Goal: Task Accomplishment & Management: Use online tool/utility

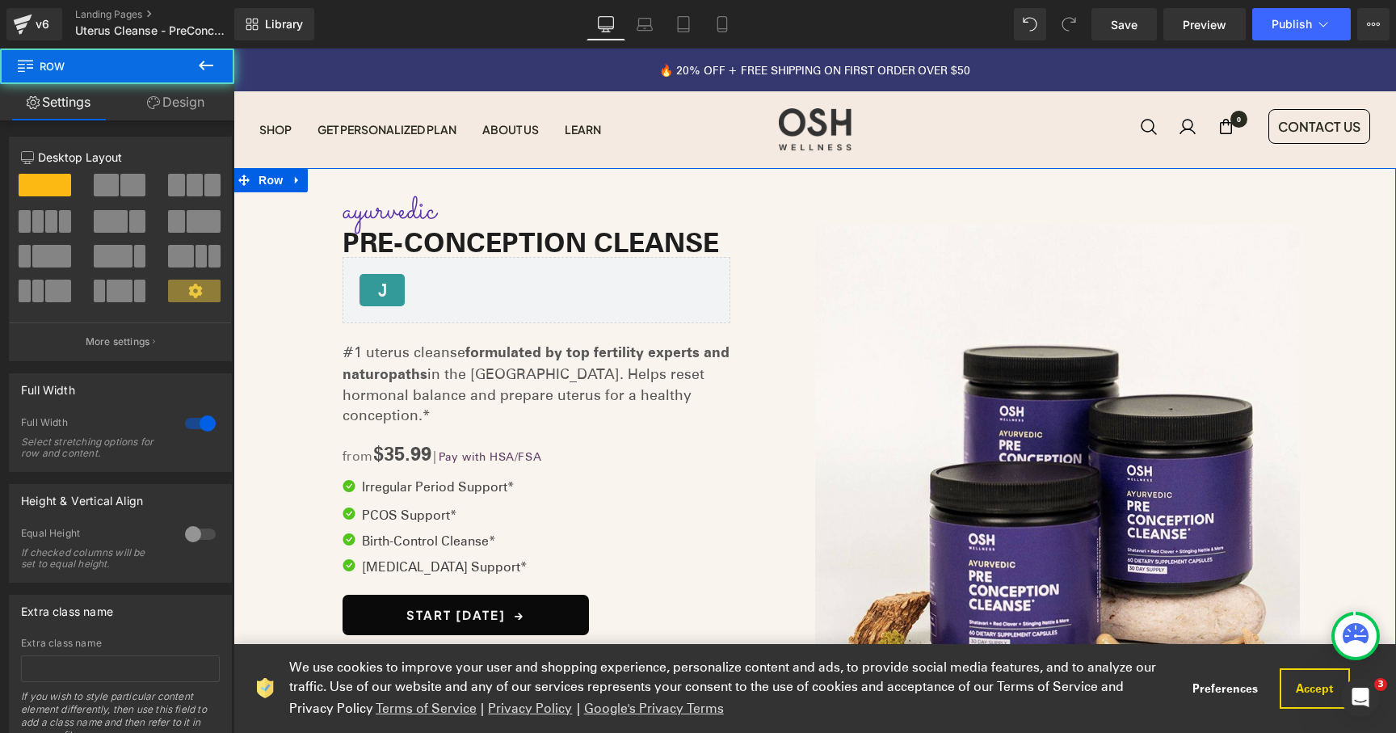
click at [267, 372] on div "Image Image Row ayurvedic Text Block PRE-CONCEPTION CLEANSE Heading [DOMAIN_NAM…" at bounding box center [815, 466] width 1163 height 549
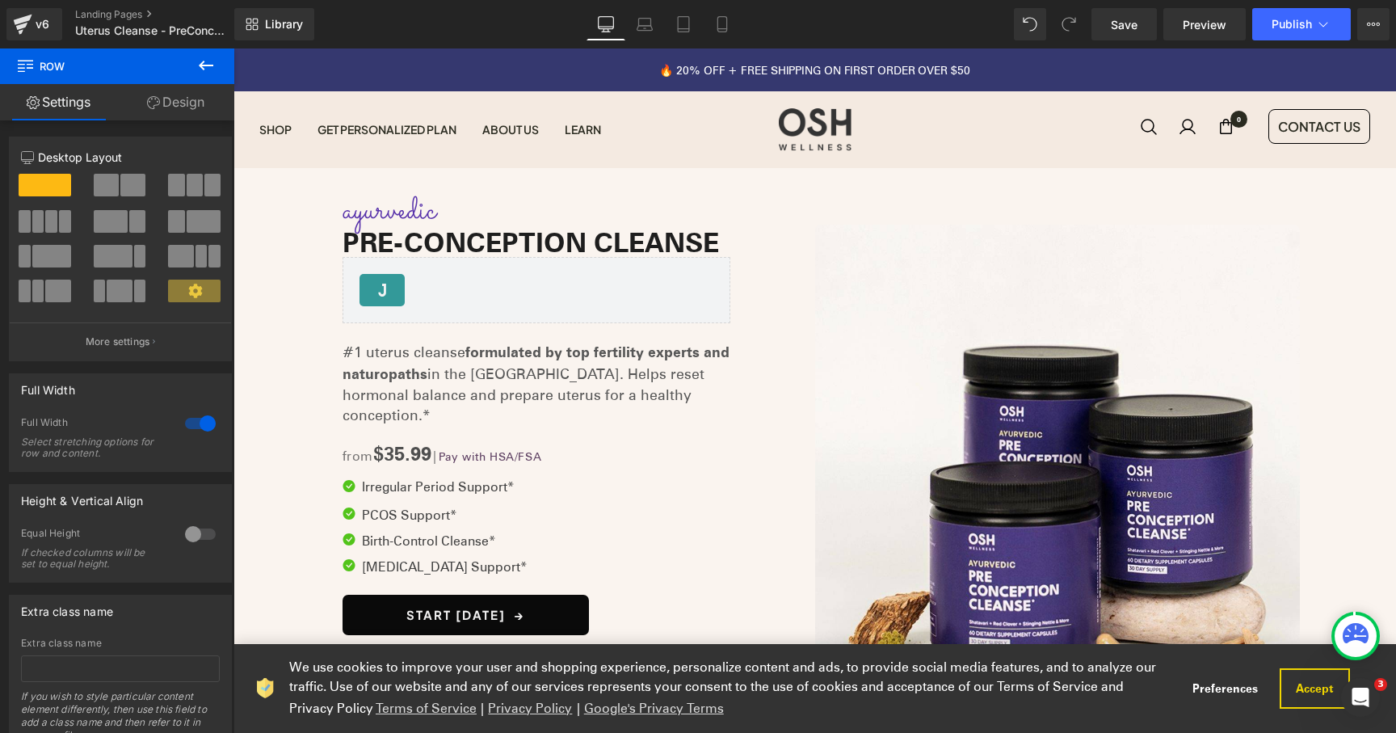
click at [364, 67] on announcement-bar "️‍🔥 20% OFF + FREE SHIPPING ON FIRST ORDER OVER $50" at bounding box center [815, 69] width 1163 height 43
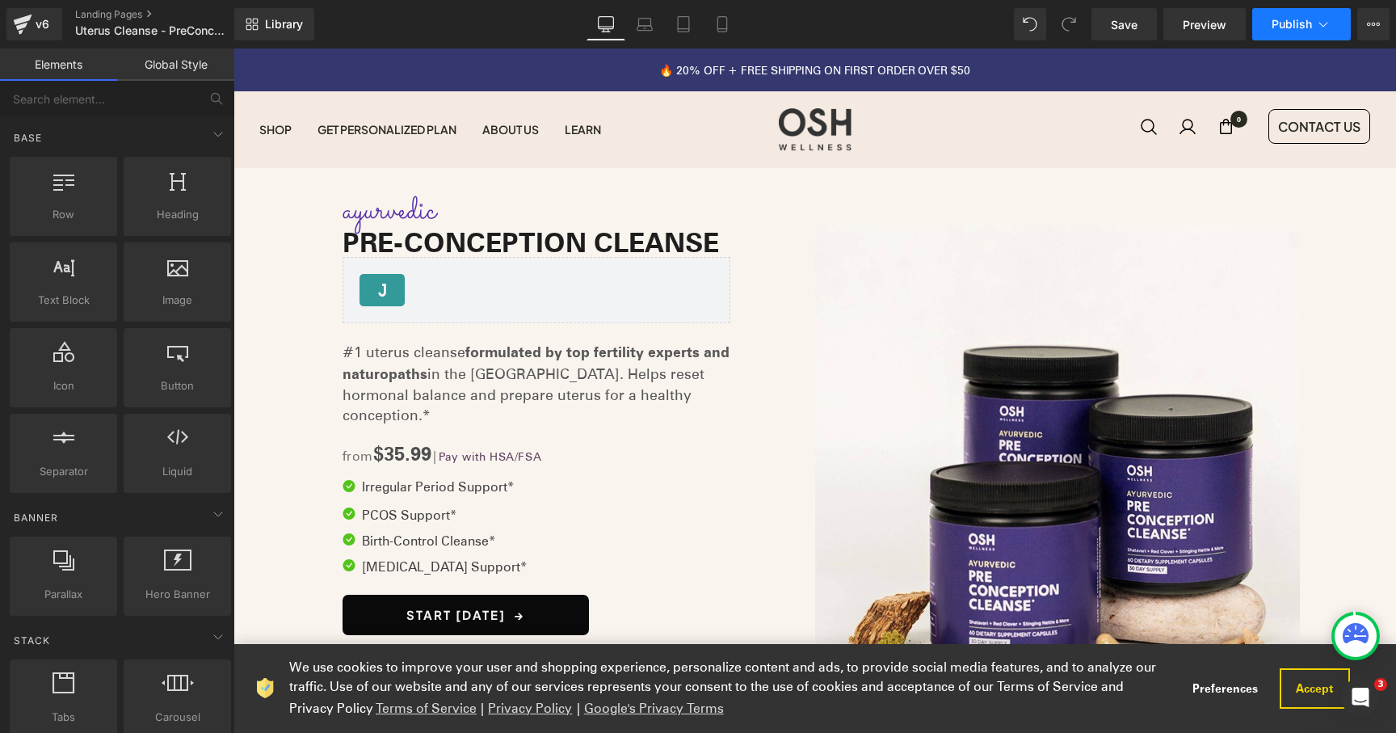
click at [1337, 29] on button "Publish" at bounding box center [1301, 24] width 99 height 32
click at [1364, 22] on button "View Live Page View with current Template Save Template to Library Schedule Pub…" at bounding box center [1373, 24] width 32 height 32
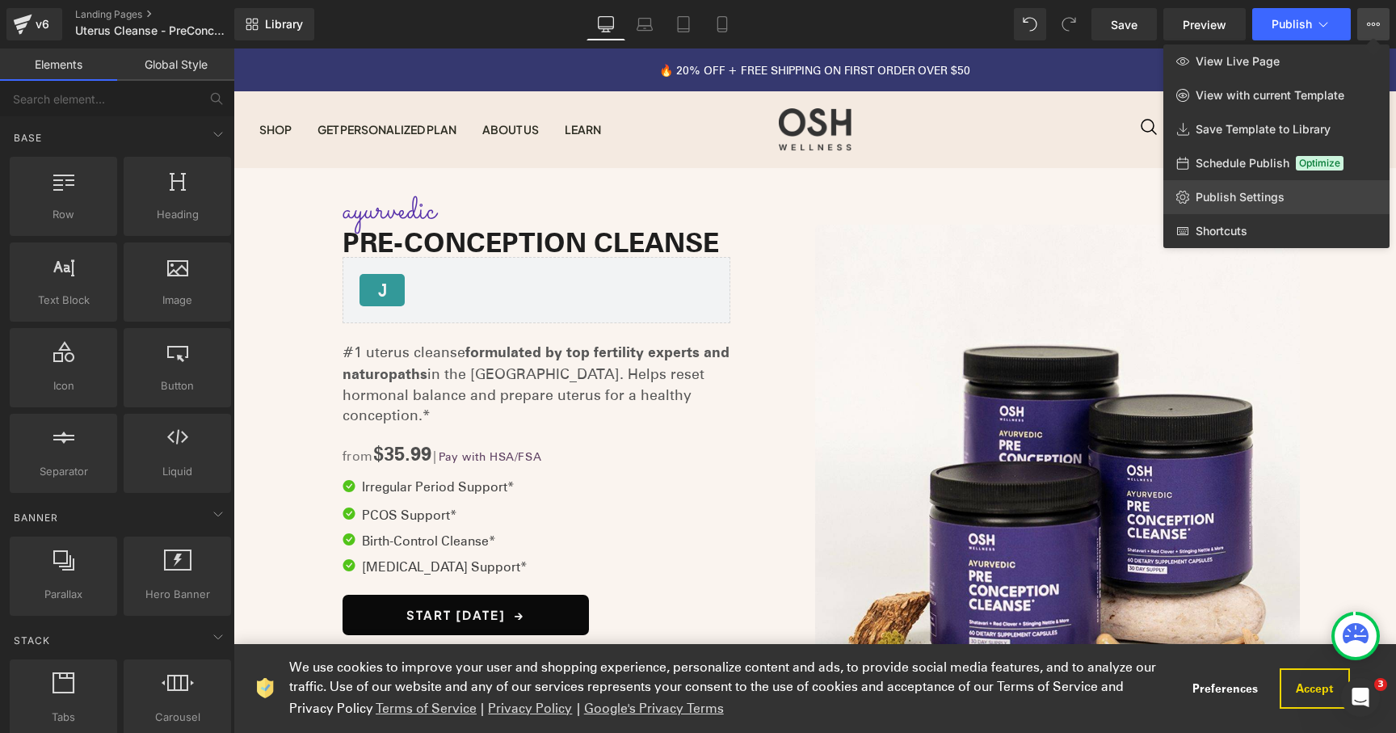
click at [1271, 193] on span "Publish Settings" at bounding box center [1240, 197] width 89 height 15
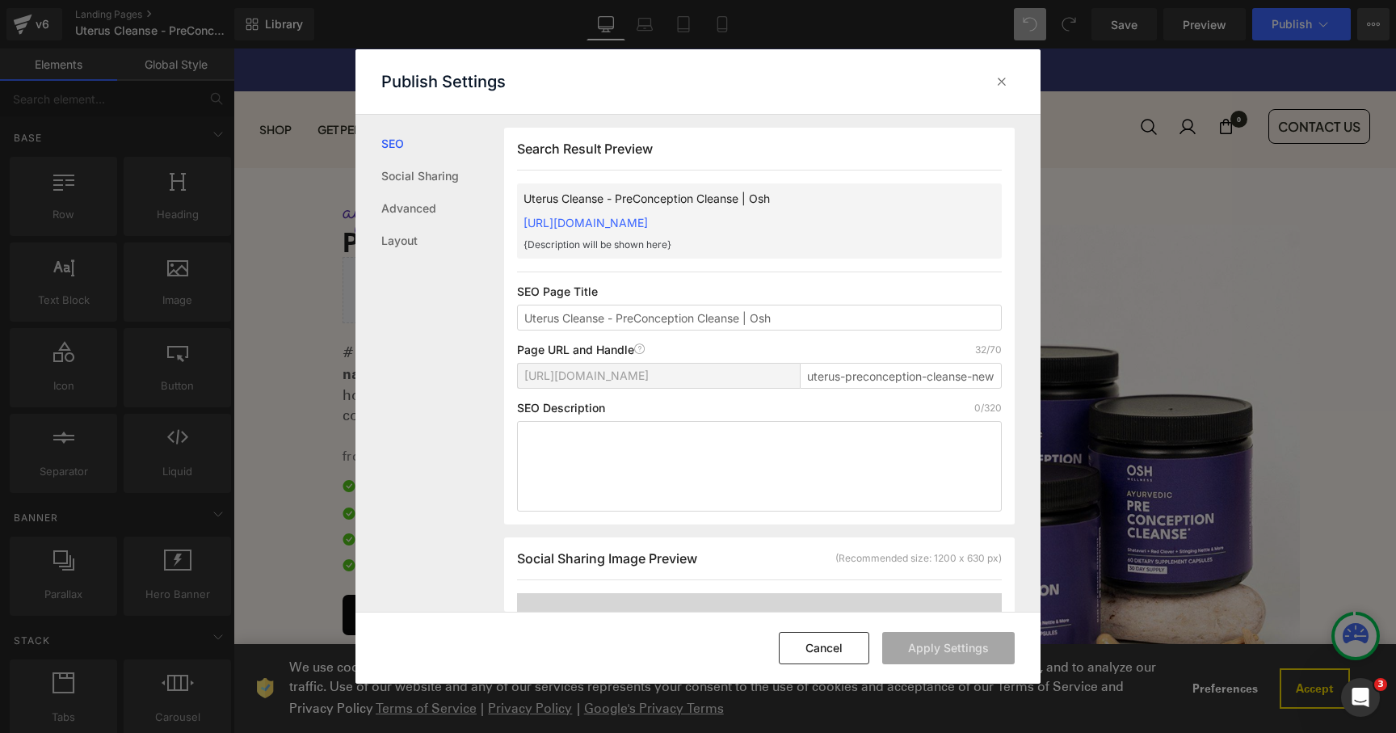
scroll to position [1, 0]
click at [947, 378] on input "uterus-preconception-cleanse-new" at bounding box center [901, 375] width 202 height 26
click at [966, 649] on button "Apply Settings" at bounding box center [948, 648] width 133 height 32
click at [908, 377] on input "uterus-preconception-cleanse-new2" at bounding box center [901, 375] width 202 height 26
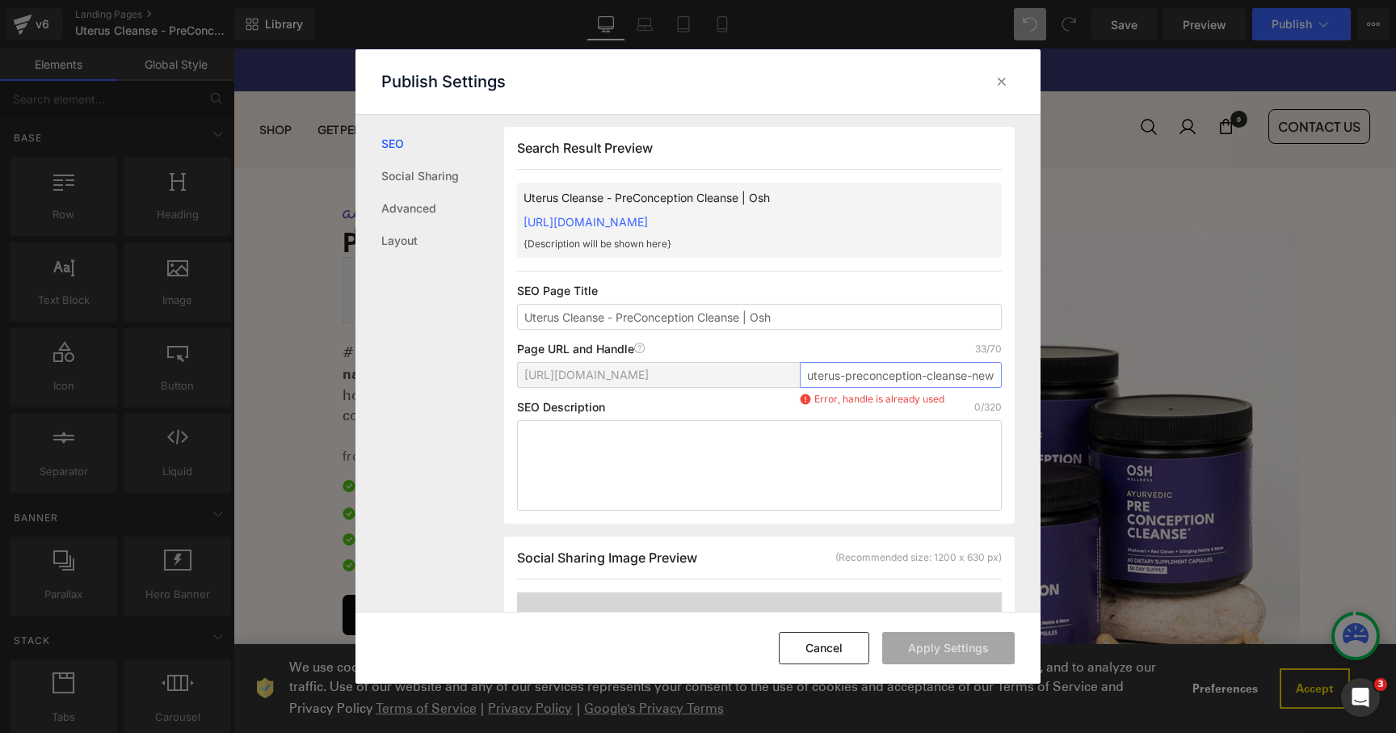
scroll to position [0, 13]
type input "uterus-preconception-cleanse-new3"
click at [930, 650] on button "Apply Settings" at bounding box center [948, 648] width 133 height 32
drag, startPoint x: 1000, startPoint y: 82, endPoint x: 815, endPoint y: 6, distance: 199.3
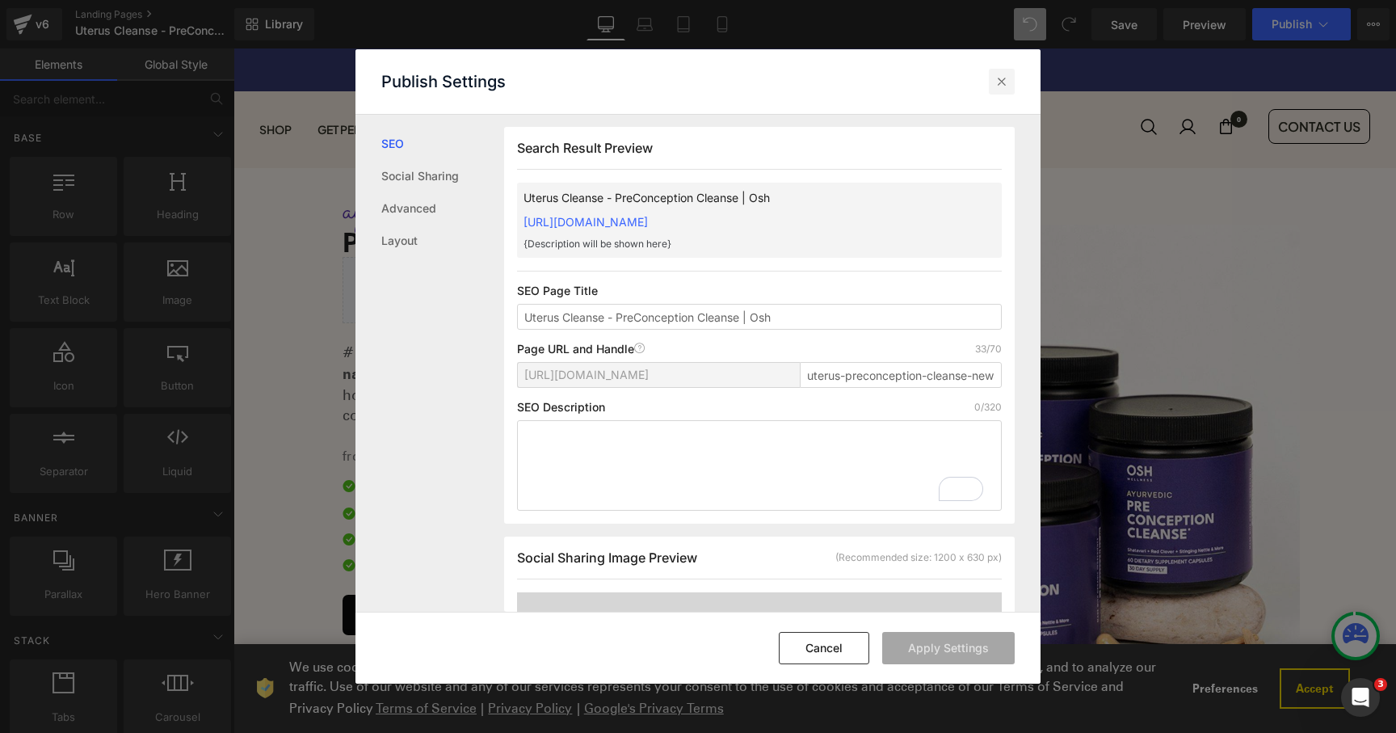
click at [1000, 82] on icon at bounding box center [1002, 82] width 16 height 16
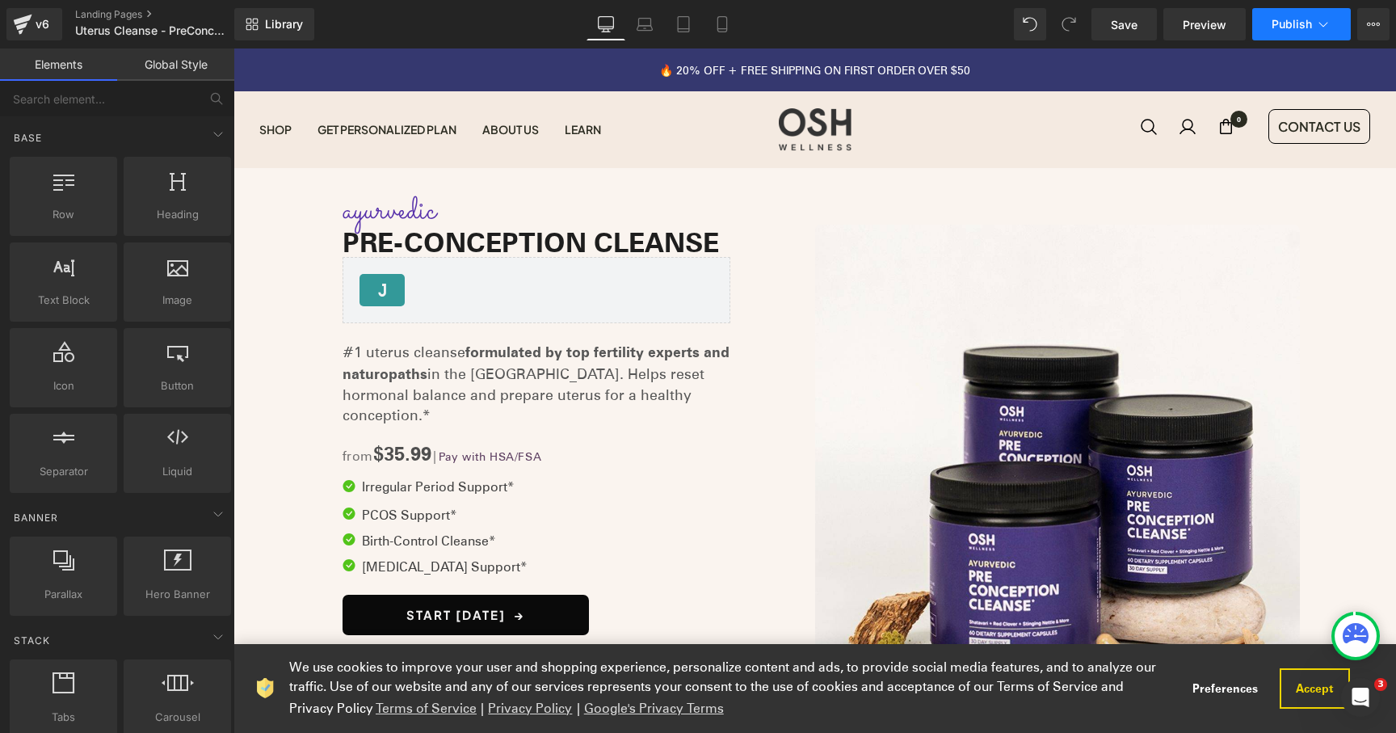
click at [1274, 17] on button "Publish" at bounding box center [1301, 24] width 99 height 32
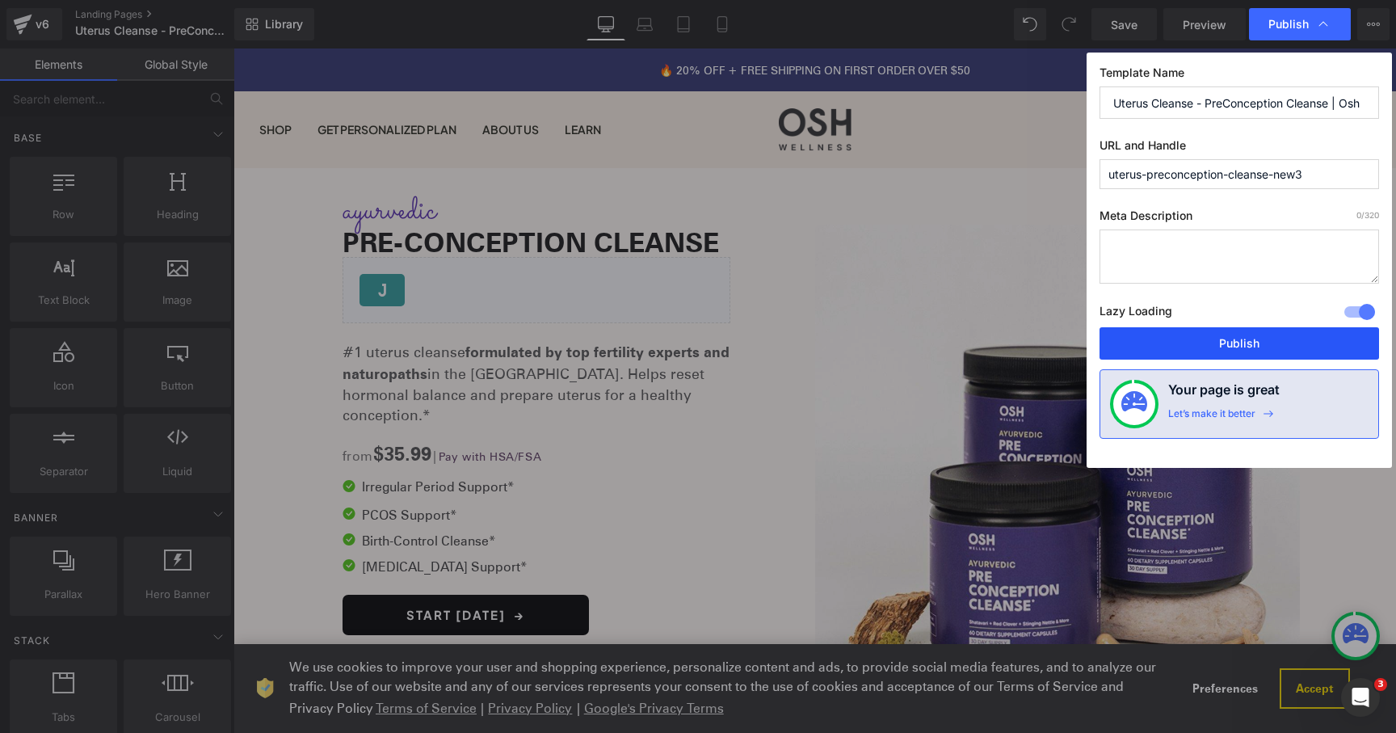
click at [1155, 352] on button "Publish" at bounding box center [1240, 343] width 280 height 32
